Goal: Task Accomplishment & Management: Use online tool/utility

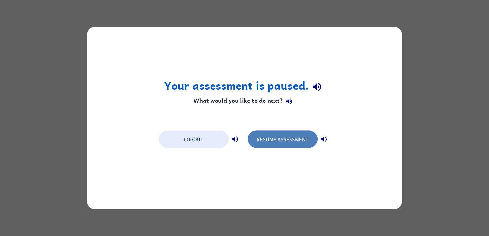
click at [286, 141] on button "Resume Assessment" at bounding box center [283, 139] width 70 height 17
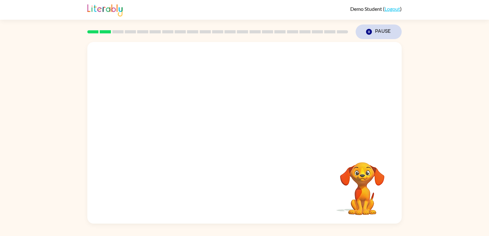
click at [378, 30] on button "Pause Pause" at bounding box center [379, 31] width 46 height 15
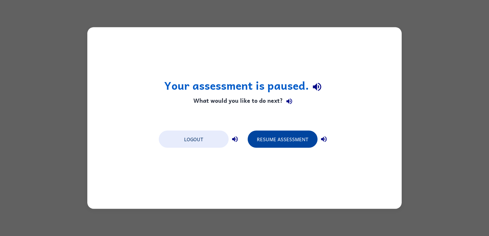
click at [290, 138] on button "Resume Assessment" at bounding box center [283, 139] width 70 height 17
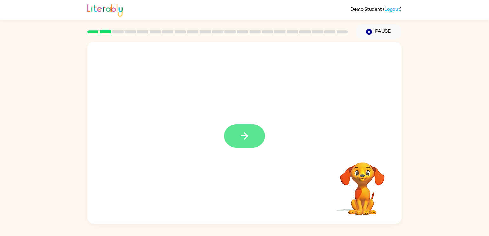
click at [241, 144] on button "button" at bounding box center [244, 135] width 41 height 23
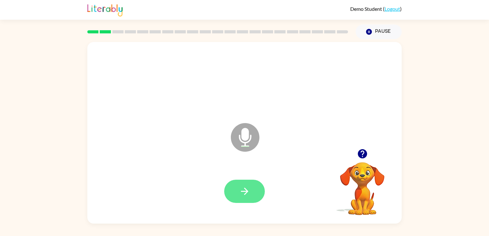
click at [257, 187] on button "button" at bounding box center [244, 190] width 41 height 23
click at [251, 192] on button "button" at bounding box center [244, 190] width 41 height 23
click at [254, 196] on button "button" at bounding box center [244, 190] width 41 height 23
click at [247, 187] on icon "button" at bounding box center [244, 191] width 11 height 11
click at [259, 189] on button "button" at bounding box center [244, 190] width 41 height 23
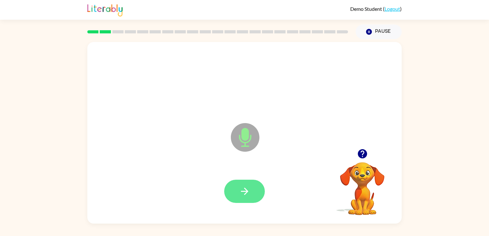
click at [258, 192] on button "button" at bounding box center [244, 190] width 41 height 23
click at [264, 186] on button "button" at bounding box center [244, 190] width 41 height 23
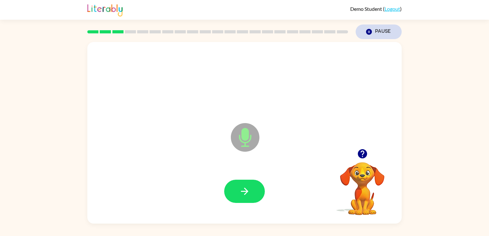
click at [377, 28] on button "Pause Pause" at bounding box center [379, 31] width 46 height 15
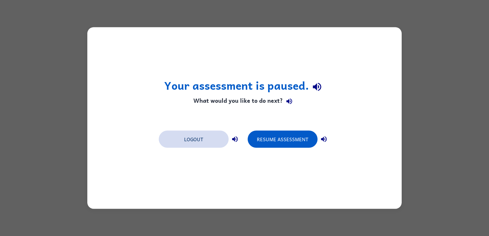
click at [205, 135] on button "Logout" at bounding box center [194, 139] width 70 height 17
